Goal: Check status: Check status

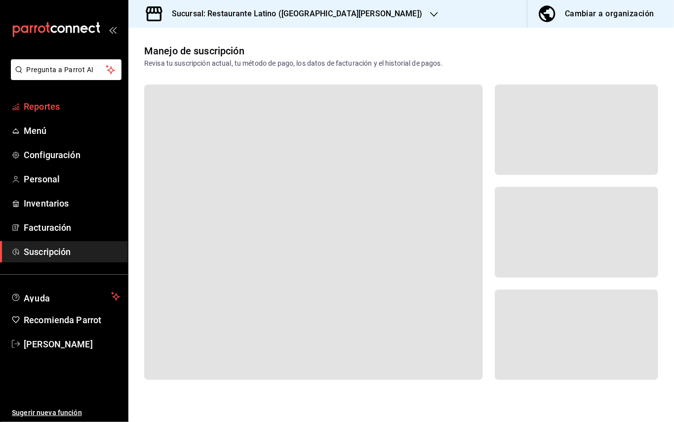
click at [70, 109] on span "Reportes" at bounding box center [72, 106] width 96 height 13
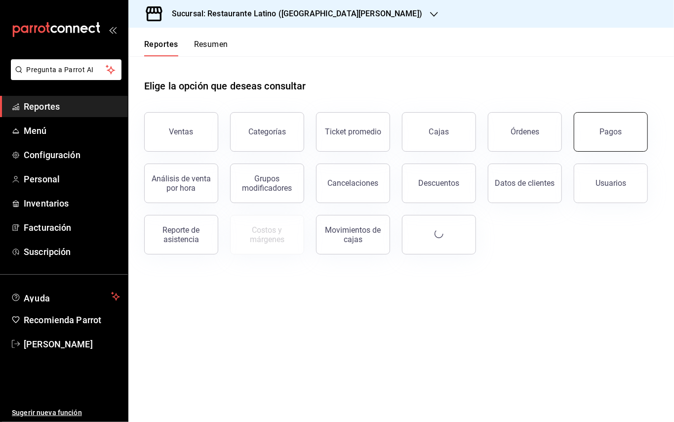
click at [598, 135] on button "Pagos" at bounding box center [611, 131] width 74 height 39
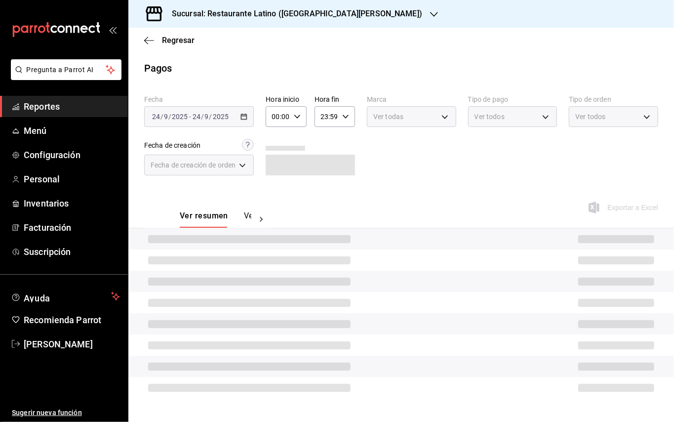
click at [295, 21] on div "Sucursal: Restaurante Latino ([GEOGRAPHIC_DATA][PERSON_NAME])" at bounding box center [289, 14] width 306 height 28
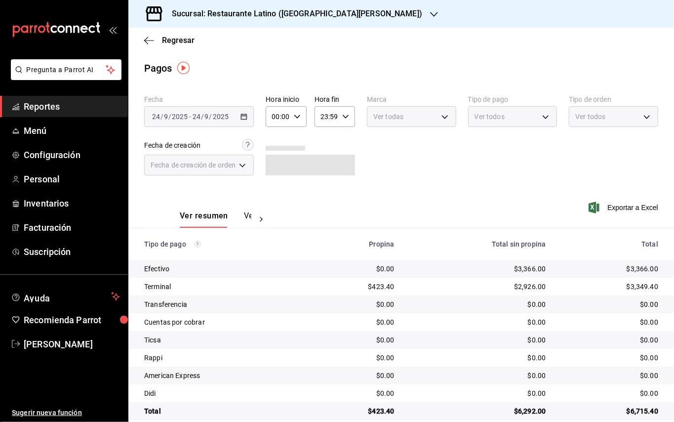
click at [241, 119] on div at bounding box center [337, 211] width 674 height 422
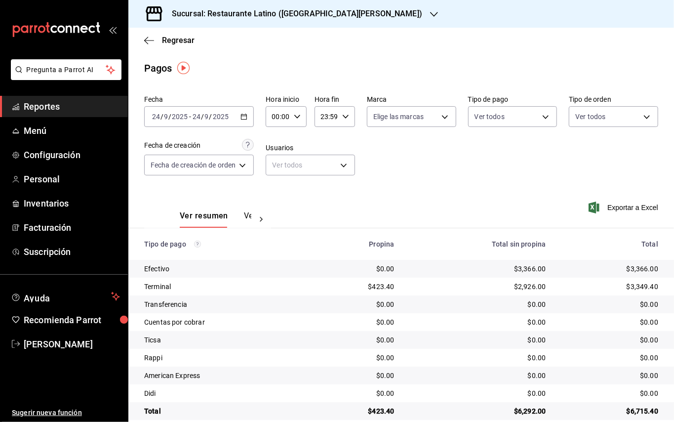
click at [243, 118] on icon "button" at bounding box center [243, 116] width 7 height 7
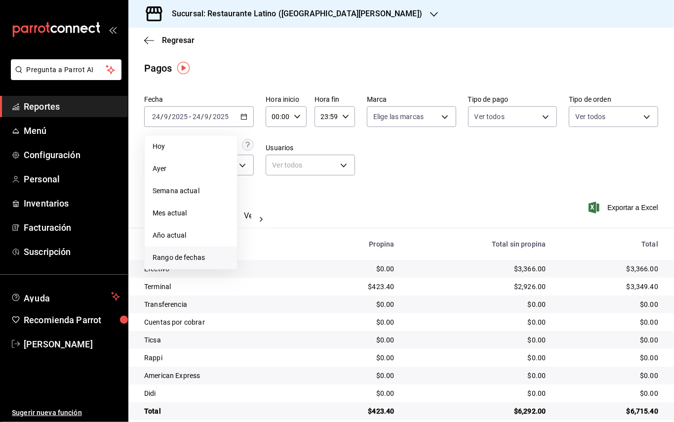
click at [186, 258] on span "Rango de fechas" at bounding box center [191, 257] width 77 height 10
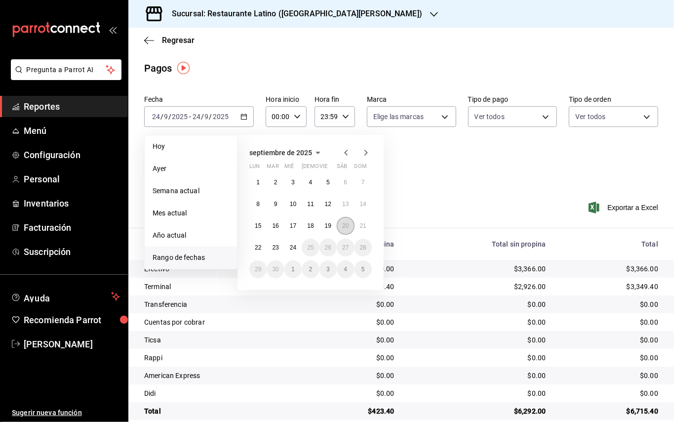
click at [344, 227] on abbr "20" at bounding box center [345, 225] width 6 height 7
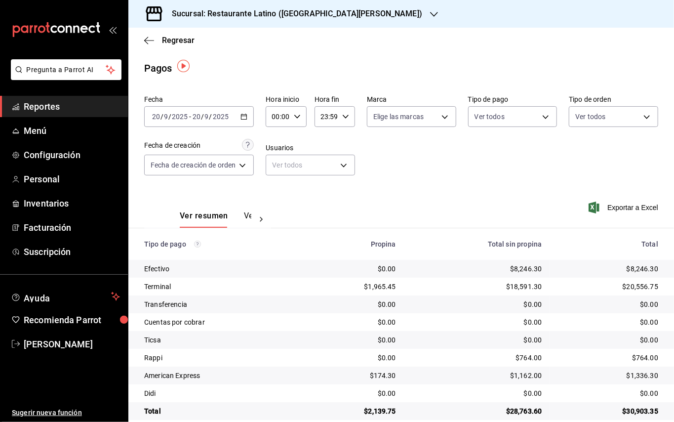
scroll to position [14, 0]
